Goal: Use online tool/utility: Utilize a website feature to perform a specific function

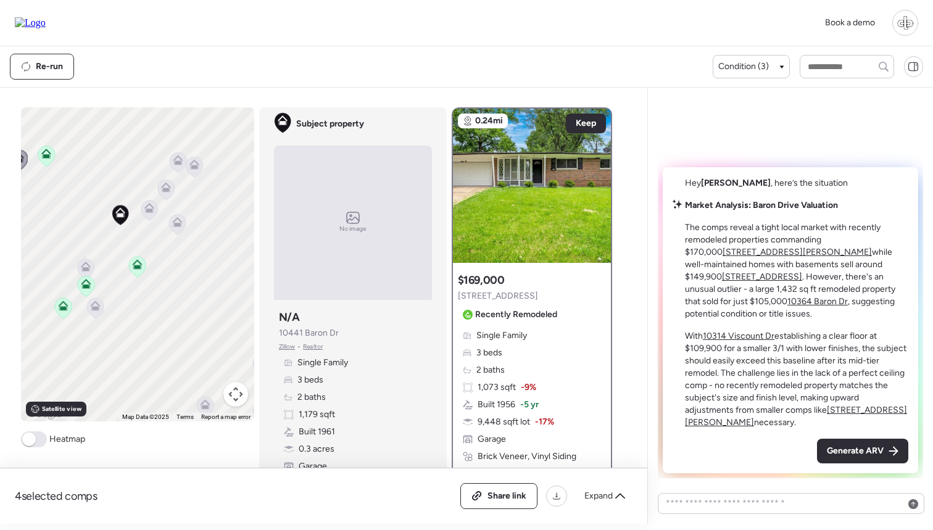
click at [295, 102] on div "4 selected comps All (4) ARV (4) As-is (0) Share link Expand Comps list To navi…" at bounding box center [466, 306] width 933 height 436
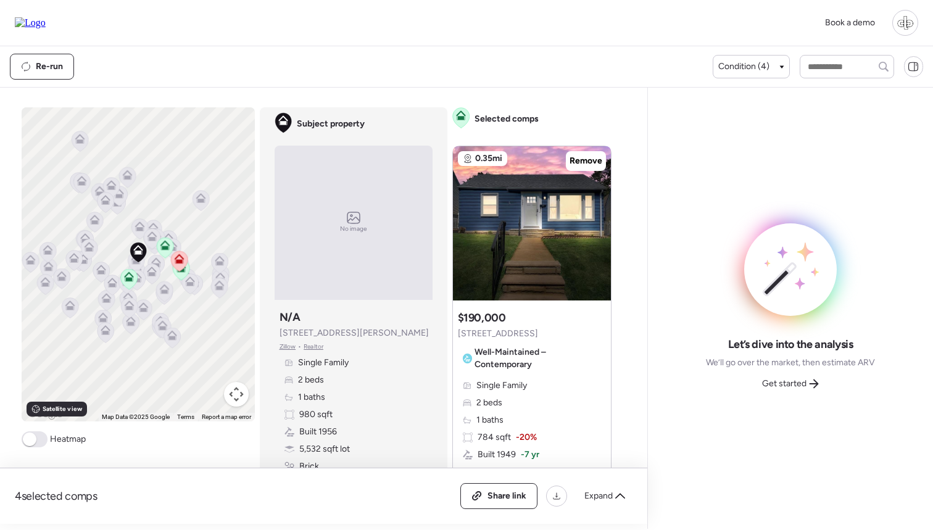
click at [287, 347] on span "Zillow" at bounding box center [287, 347] width 17 height 10
click at [434, 163] on div "Subject property No image Subject property N/A 5634 Fyler Ave Zillow • Realtor …" at bounding box center [354, 294] width 188 height 375
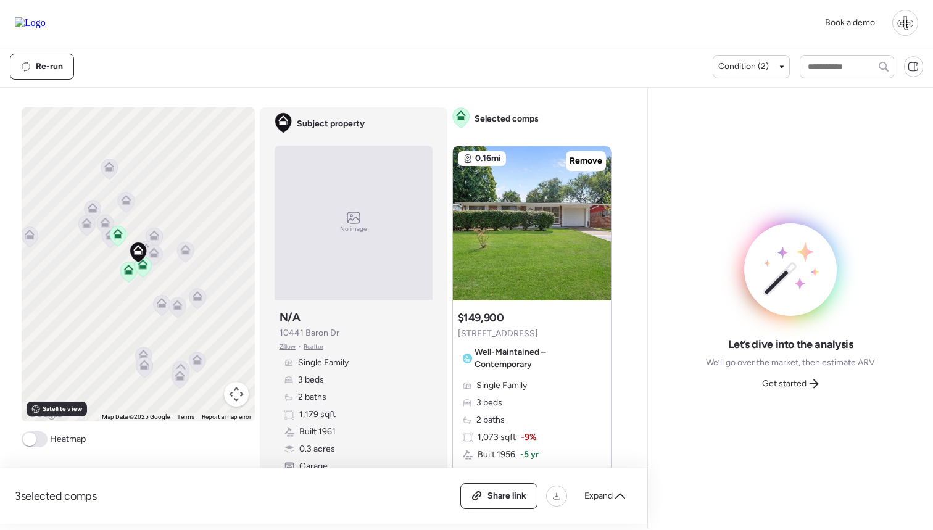
click at [288, 352] on span "Zillow" at bounding box center [287, 347] width 17 height 10
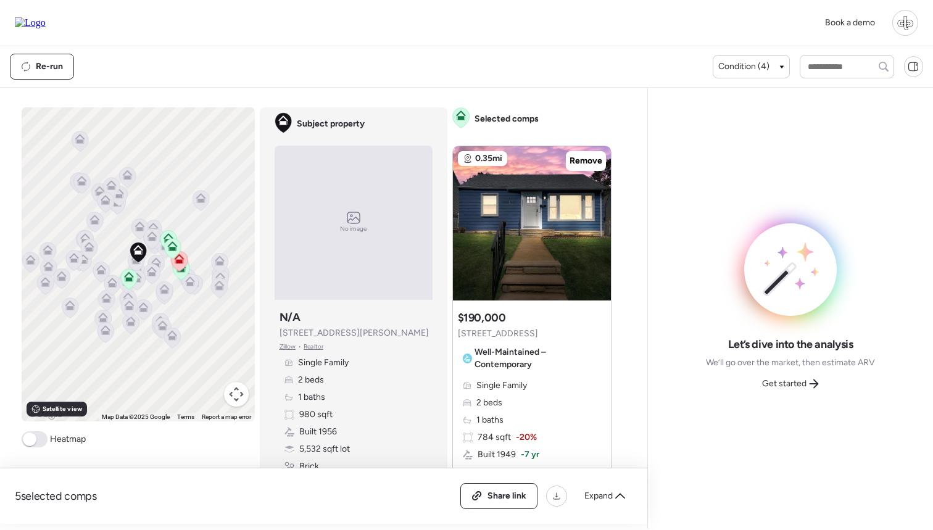
click at [431, 279] on div "No image" at bounding box center [353, 223] width 158 height 154
click at [793, 389] on span "Get started" at bounding box center [784, 383] width 44 height 12
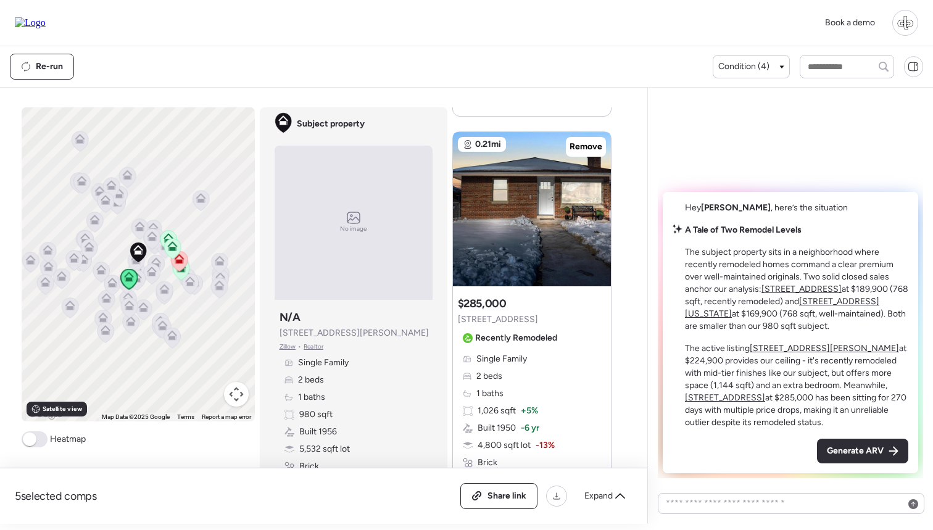
scroll to position [575, 0]
